Goal: Transaction & Acquisition: Purchase product/service

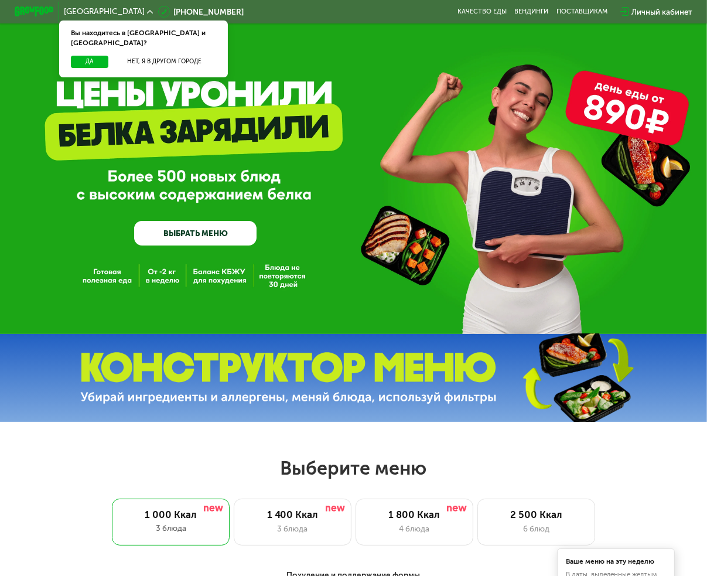
click at [693, 11] on div "Личный кабинет" at bounding box center [662, 12] width 61 height 12
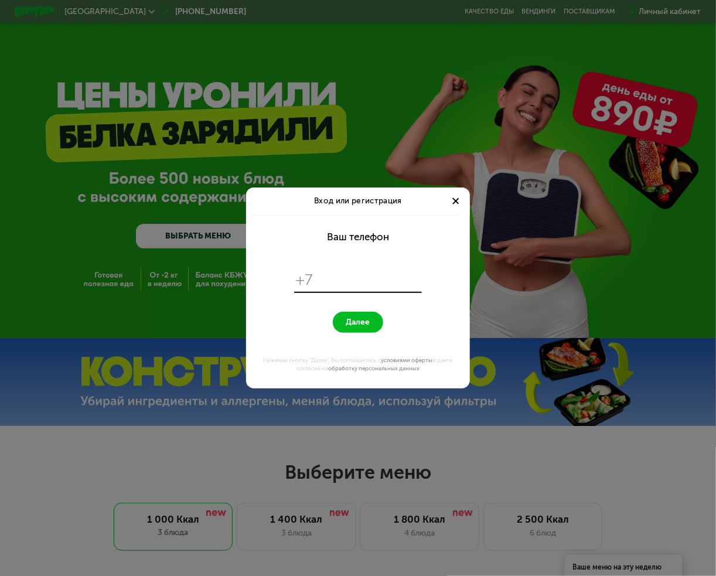
click at [394, 274] on input "tel" at bounding box center [369, 280] width 103 height 19
type input "**********"
click at [360, 324] on span "Далее" at bounding box center [358, 322] width 24 height 9
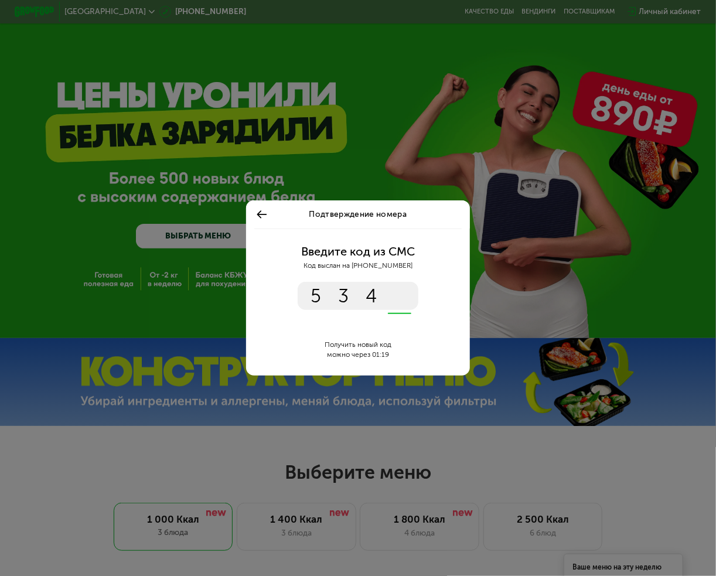
type input "****"
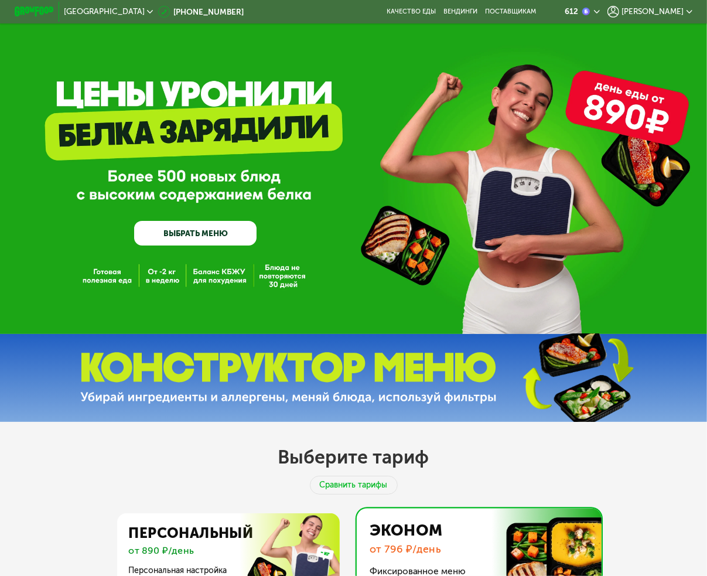
drag, startPoint x: 30, startPoint y: 463, endPoint x: 39, endPoint y: 461, distance: 8.5
click at [30, 463] on div "Выберите тариф Сравнить тарифы Персональный от 890 ₽/день Персональная настройк…" at bounding box center [353, 531] width 707 height 219
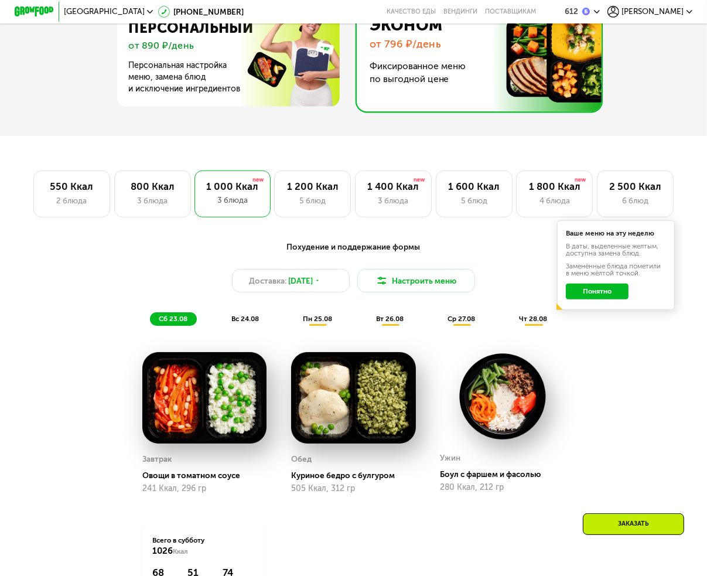
scroll to position [527, 0]
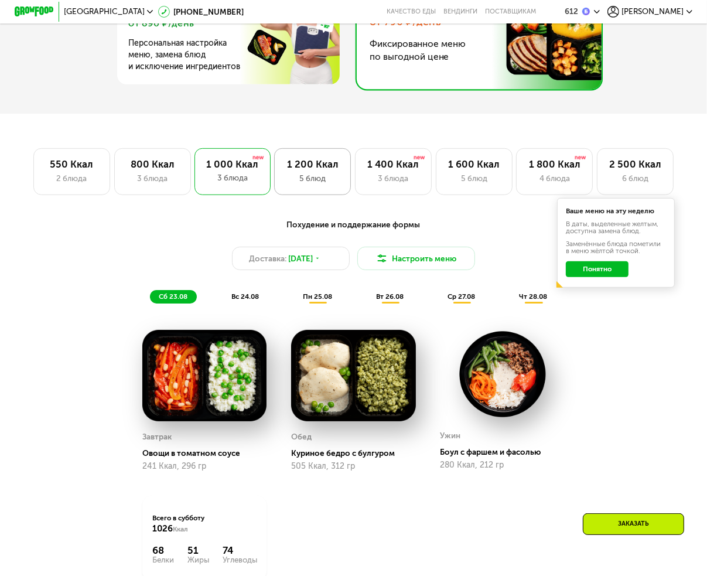
click at [323, 183] on div "5 блюд" at bounding box center [313, 178] width 56 height 12
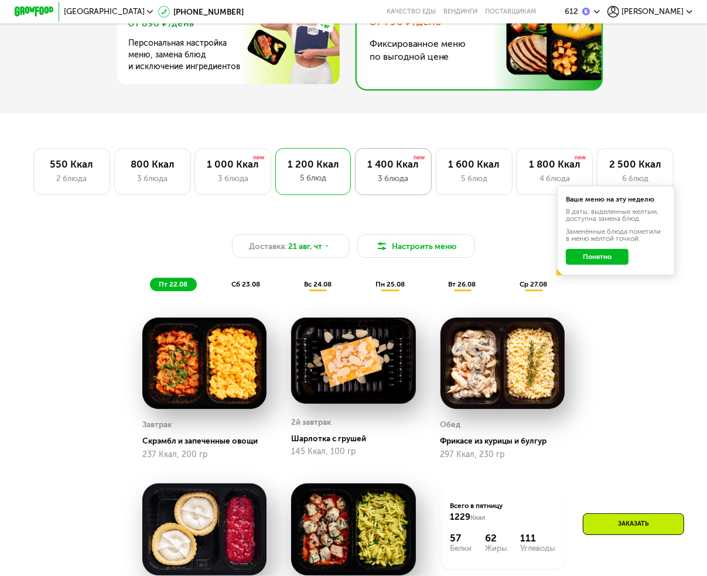
click at [381, 184] on div "3 блюда" at bounding box center [394, 178] width 56 height 12
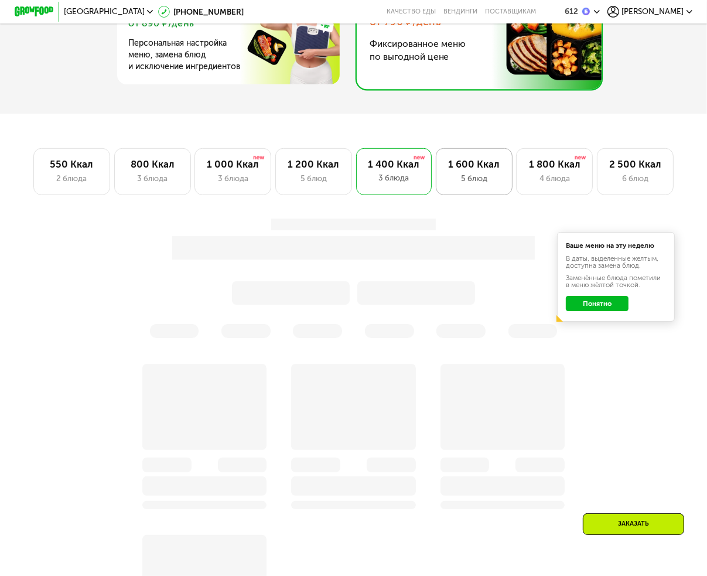
click at [516, 191] on div "1 600 Ккал 5 блюд" at bounding box center [554, 171] width 77 height 47
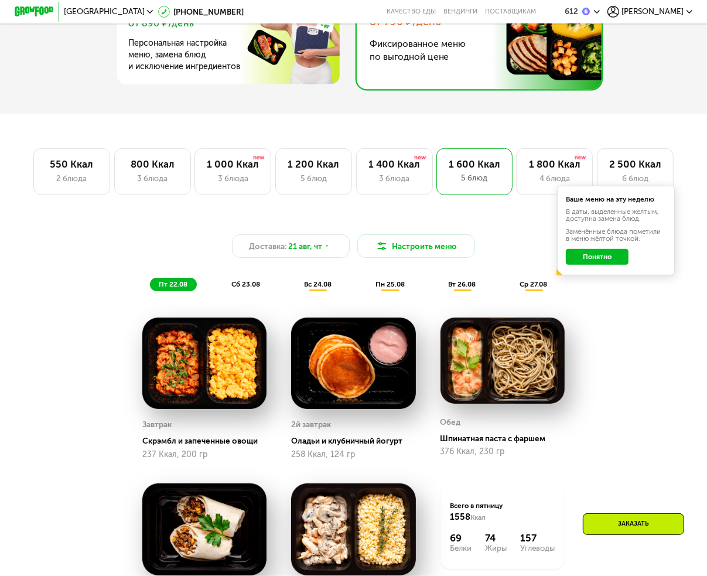
click at [621, 265] on button "Понятно" at bounding box center [597, 257] width 63 height 16
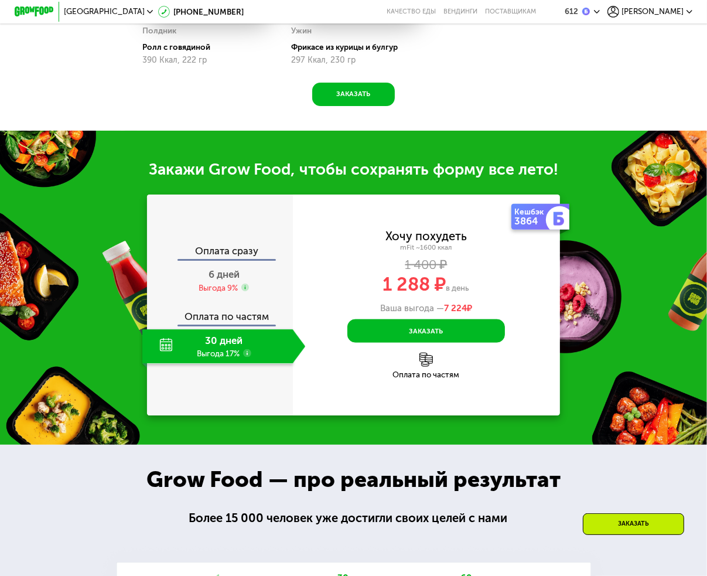
scroll to position [1172, 0]
